Goal: Task Accomplishment & Management: Manage account settings

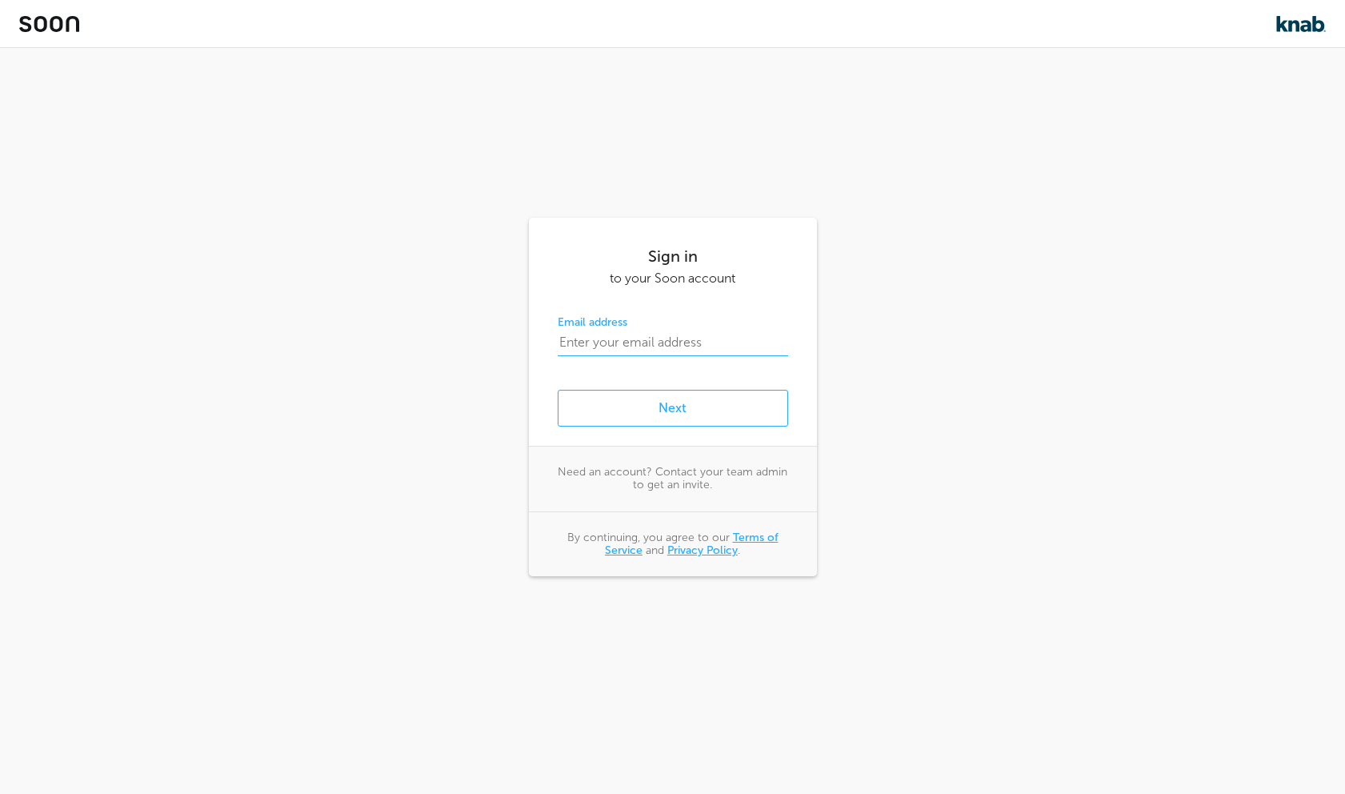
click at [606, 351] on input "email" at bounding box center [673, 343] width 231 height 26
click at [968, 312] on div "Sign in to your Soon account Email address Next Need an account? Contact your t…" at bounding box center [672, 397] width 1345 height 794
click at [664, 326] on div "Email address" at bounding box center [673, 335] width 231 height 40
click at [660, 343] on input "email" at bounding box center [673, 343] width 231 height 26
type input "alessandro@soonapp.io"
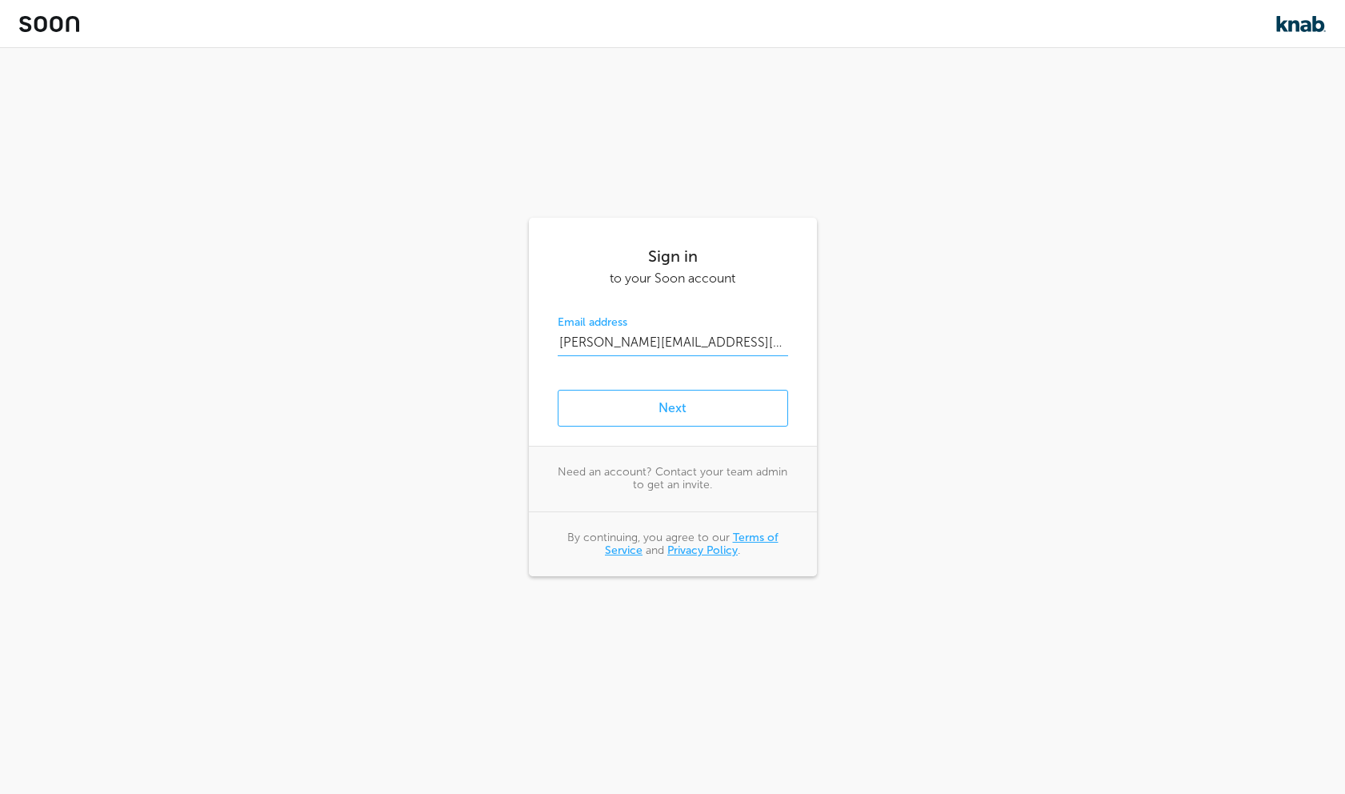
click at [558, 390] on button "Next" at bounding box center [673, 408] width 231 height 37
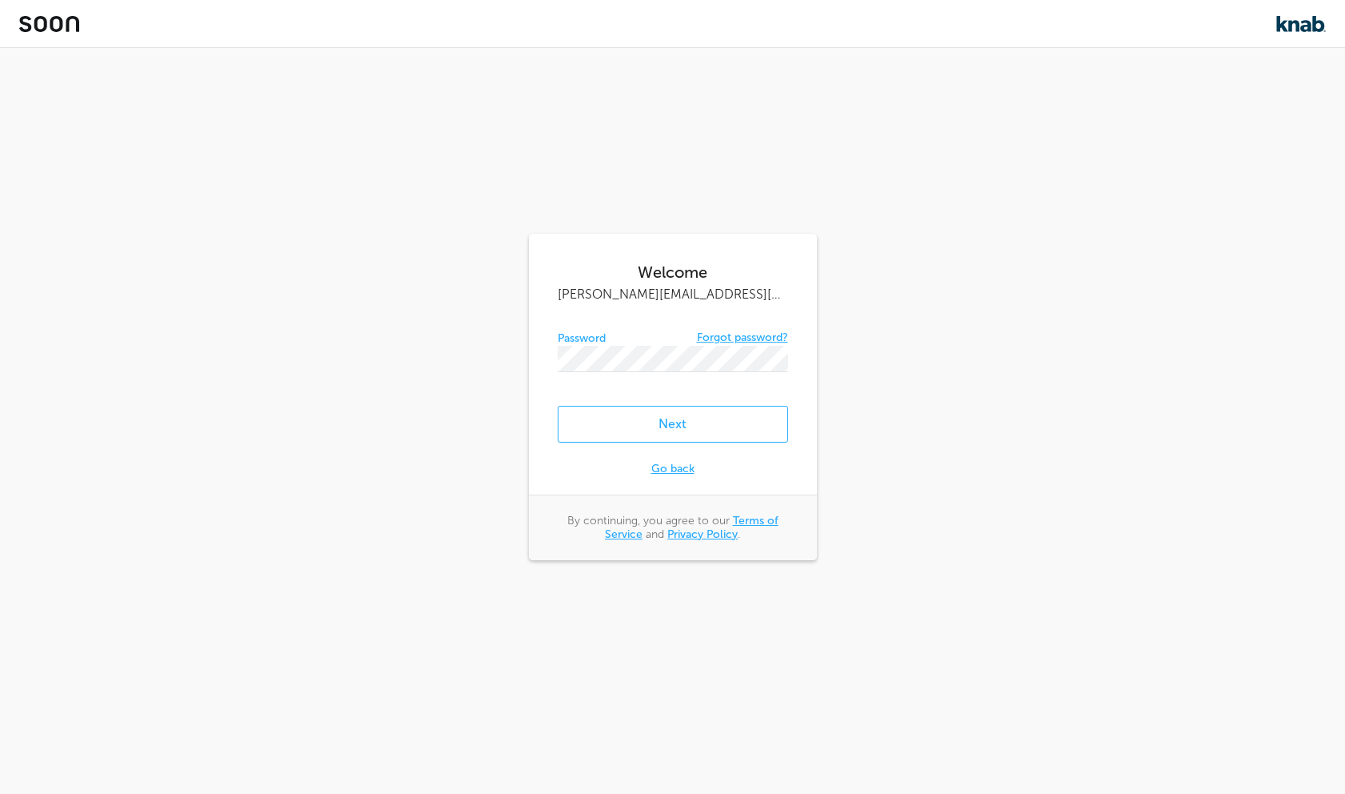
click at [558, 406] on button "Next" at bounding box center [673, 424] width 231 height 37
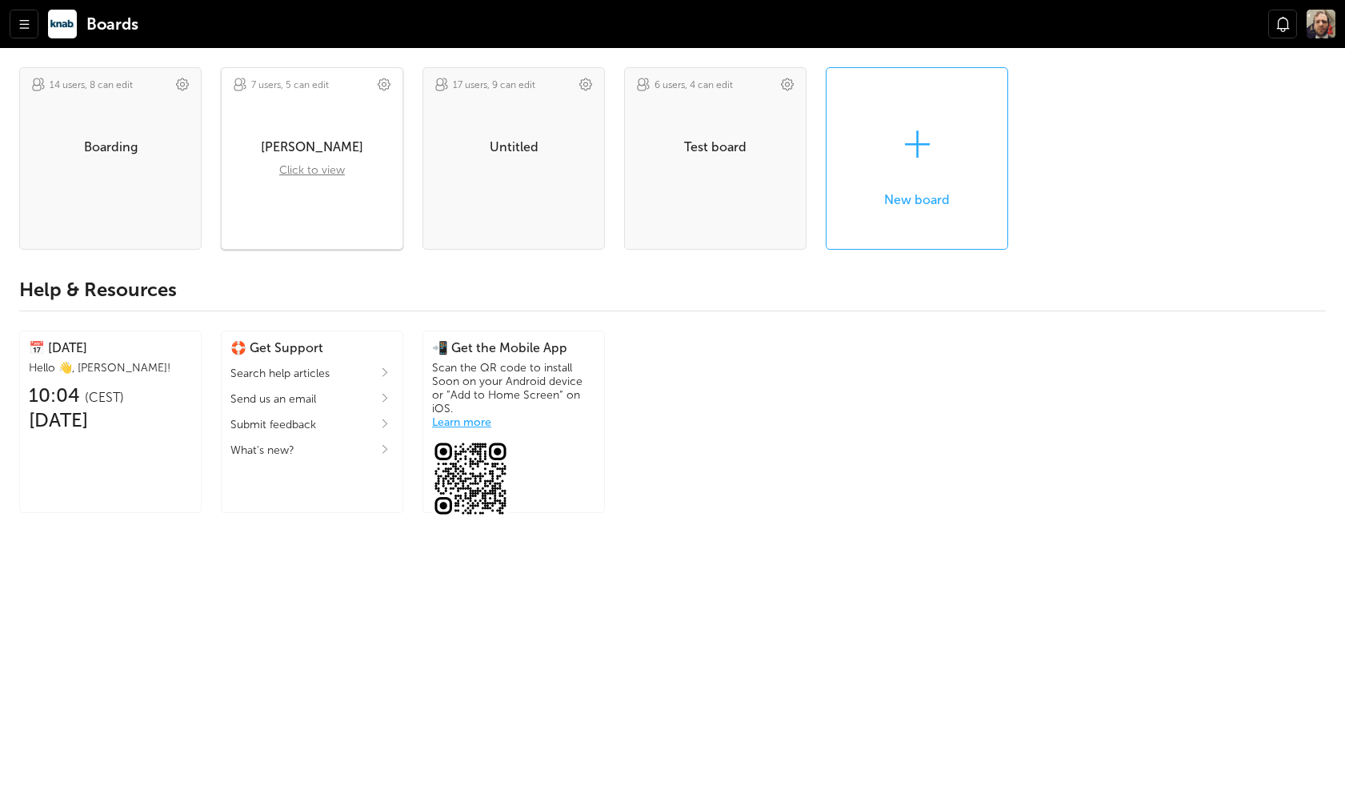
click at [313, 150] on div "Alessandro" at bounding box center [312, 146] width 181 height 15
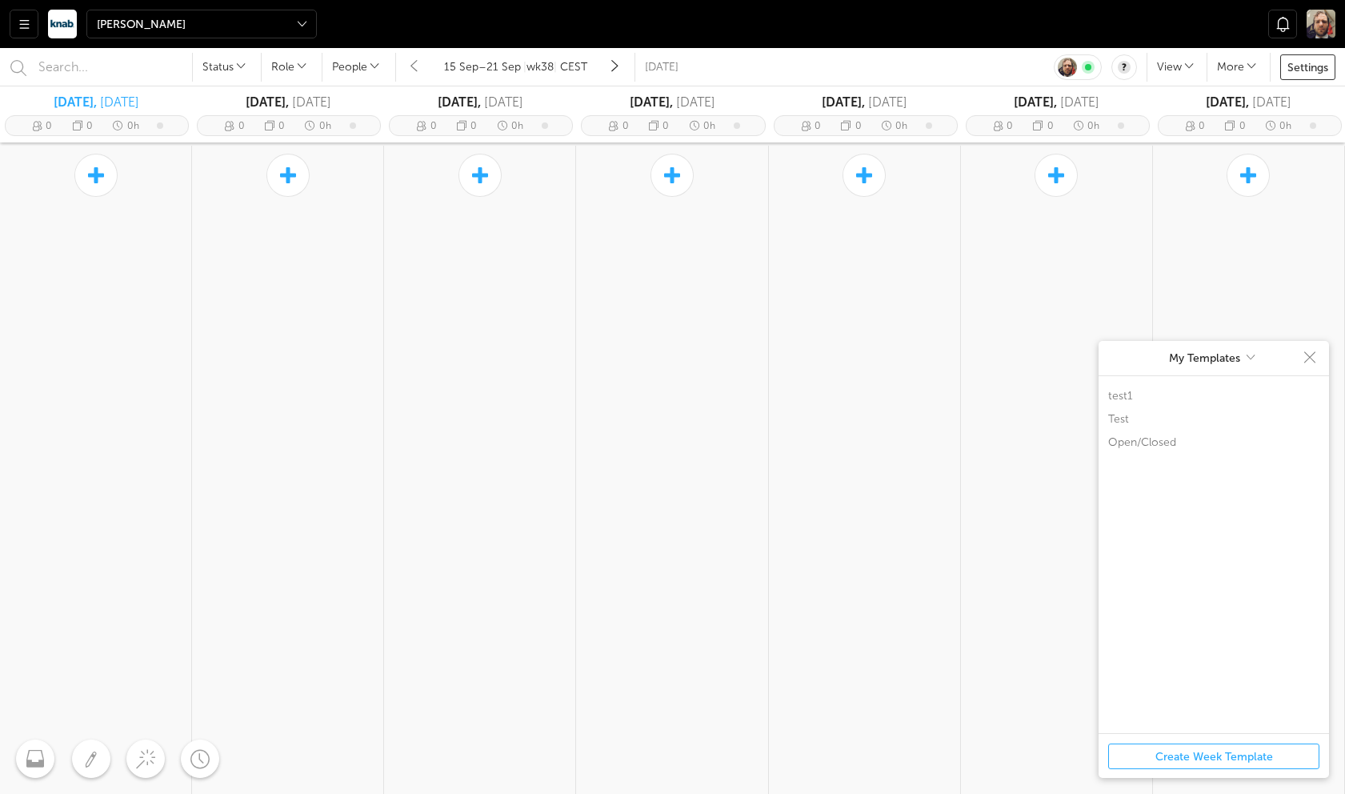
click at [620, 66] on span at bounding box center [617, 67] width 38 height 29
click at [55, 27] on div at bounding box center [62, 24] width 29 height 29
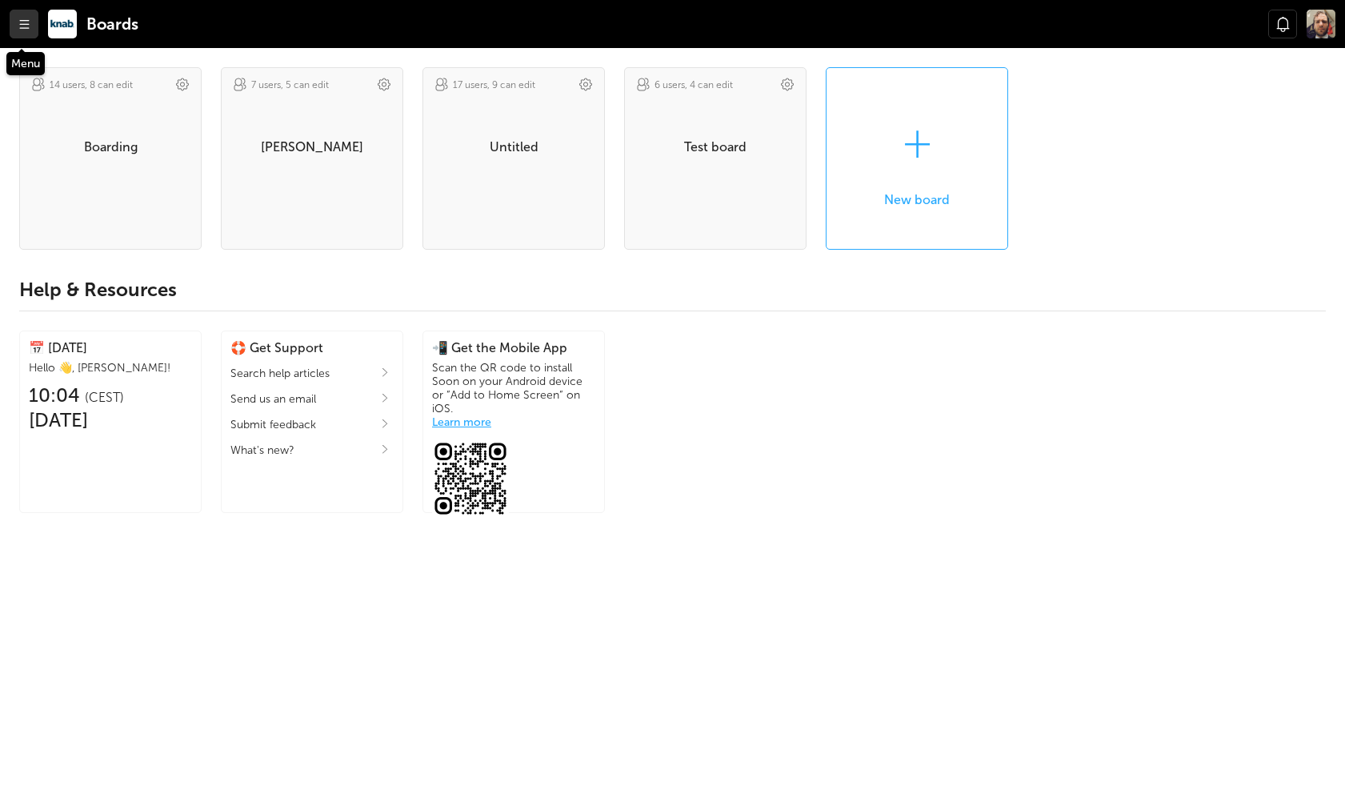
click at [22, 18] on span at bounding box center [25, 24] width 22 height 18
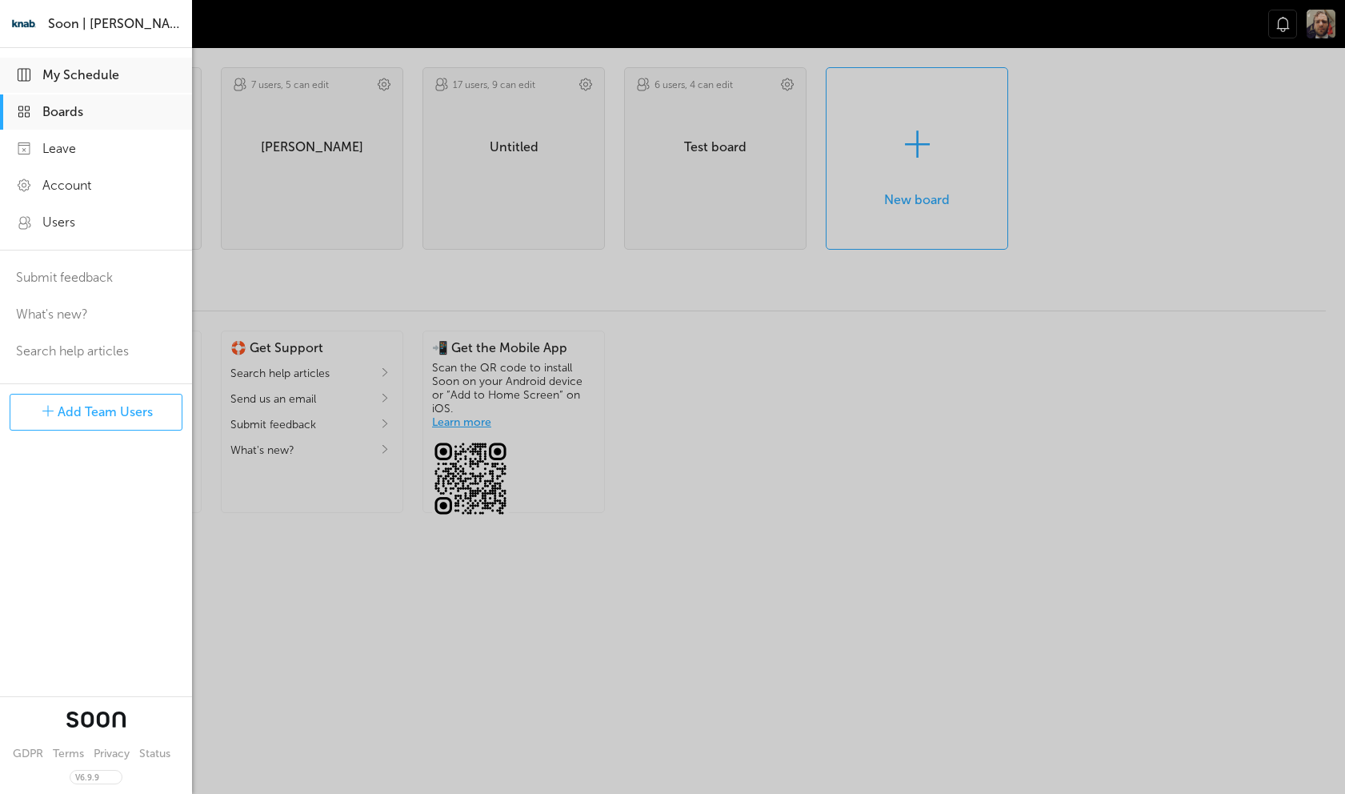
click at [69, 70] on div "My Schedule" at bounding box center [76, 75] width 86 height 35
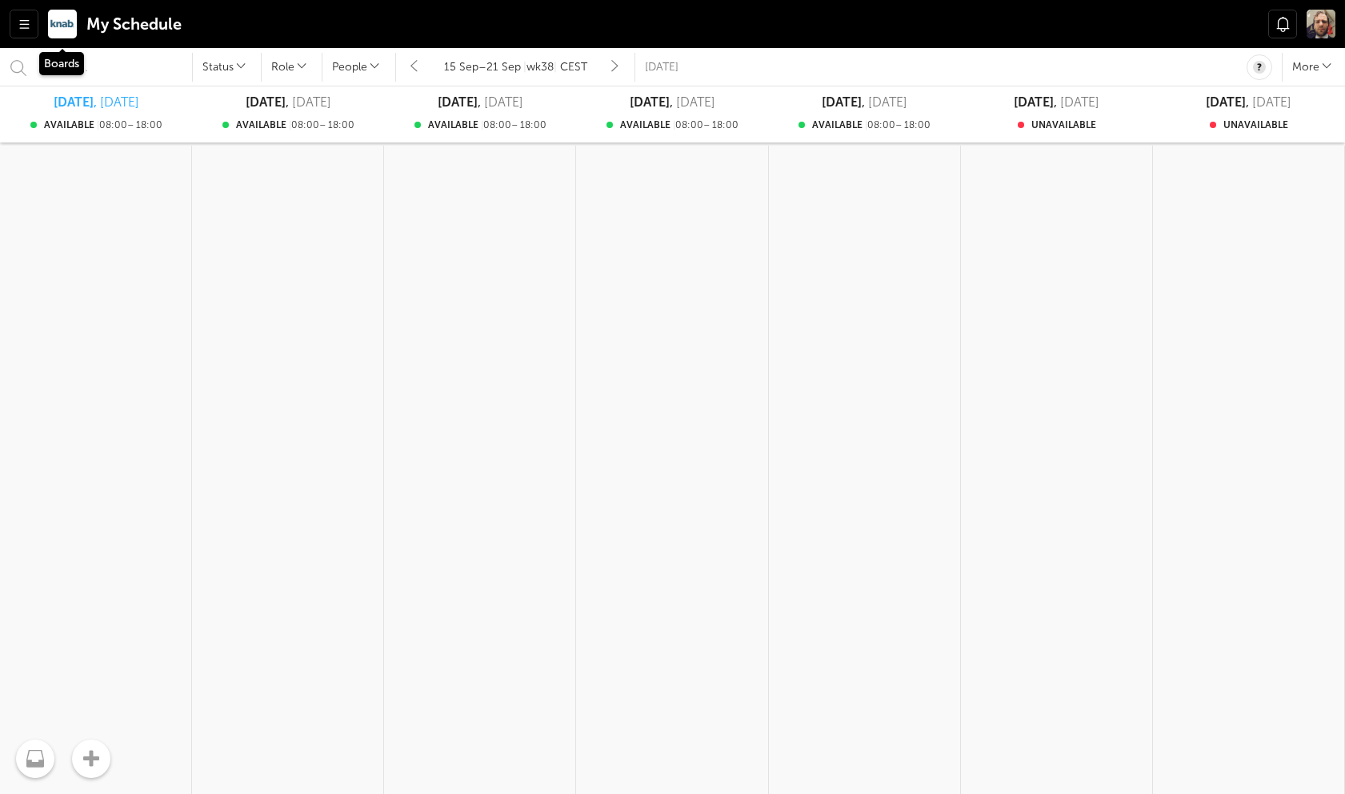
click at [64, 34] on div at bounding box center [62, 24] width 29 height 29
